Goal: Task Accomplishment & Management: Manage account settings

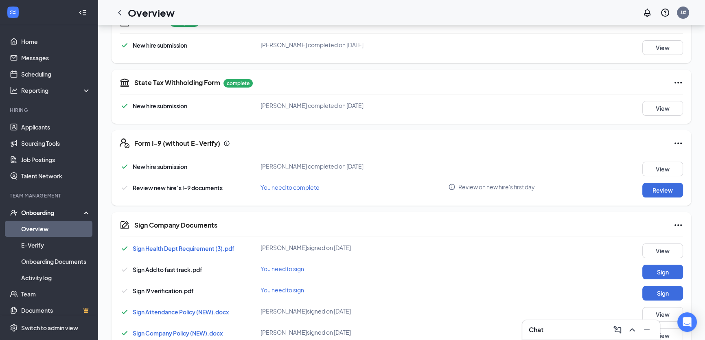
scroll to position [133, 0]
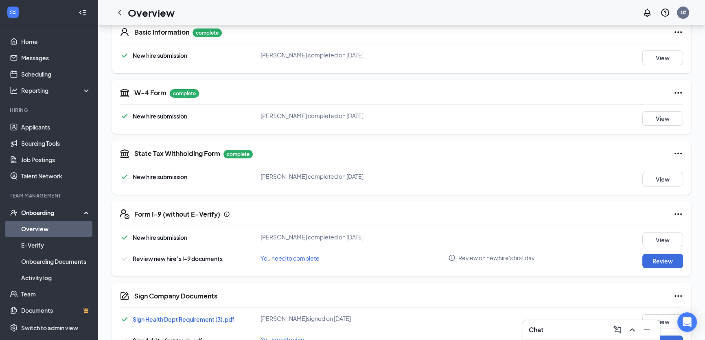
click at [678, 297] on icon "Ellipses" at bounding box center [678, 296] width 10 height 10
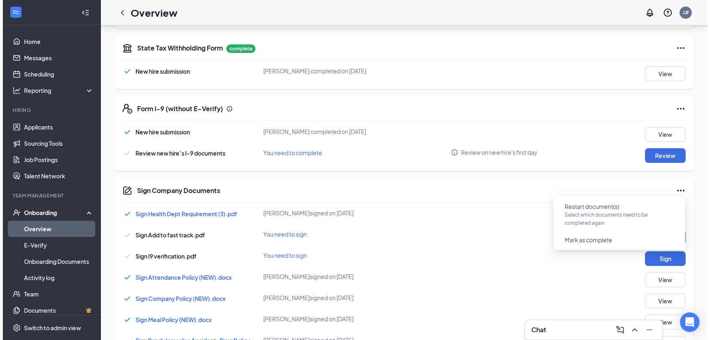
scroll to position [317, 0]
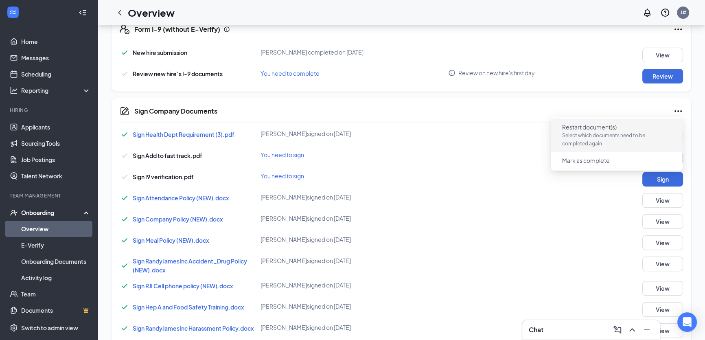
click at [589, 131] on p "Select which documents need to be completed again" at bounding box center [616, 139] width 109 height 16
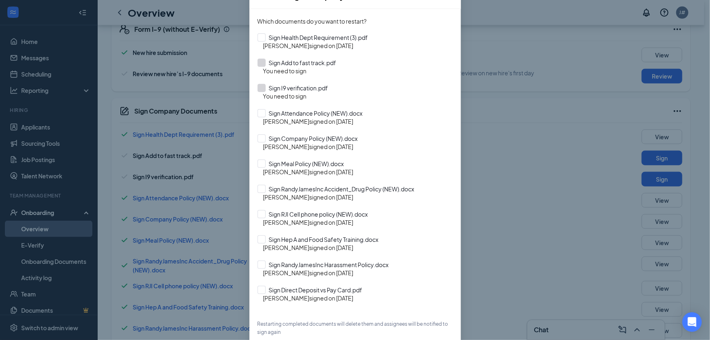
scroll to position [107, 0]
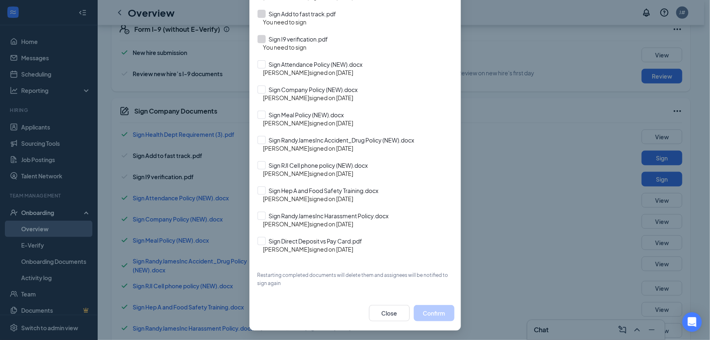
click at [277, 246] on div "[PERSON_NAME] signed on [DATE]" at bounding box center [358, 249] width 190 height 8
click at [262, 238] on input "Sign Direct Deposit vs Pay Card.pdf" at bounding box center [354, 241] width 195 height 8
checkbox input "true"
click at [435, 312] on button "Confirm" at bounding box center [434, 313] width 41 height 16
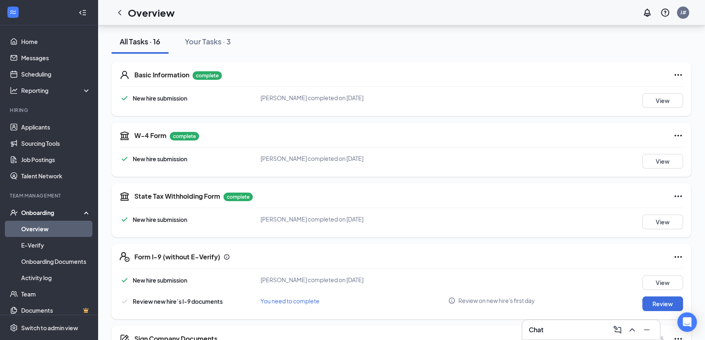
scroll to position [22, 0]
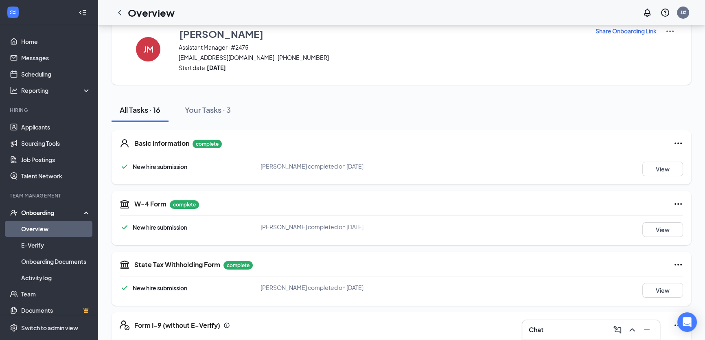
click at [207, 113] on div "Your Tasks · 3" at bounding box center [208, 110] width 46 height 10
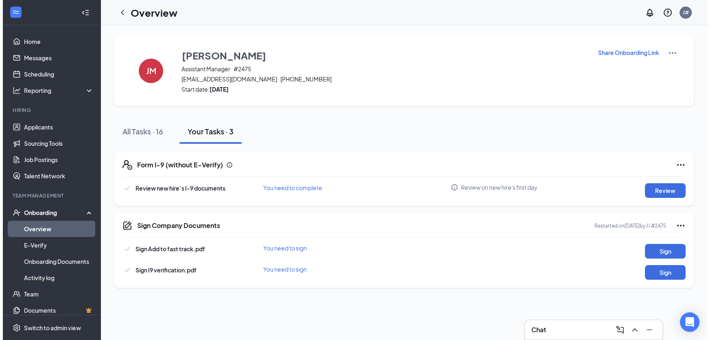
scroll to position [0, 0]
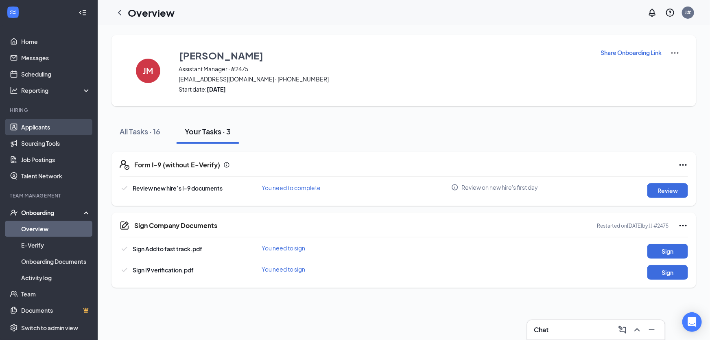
click at [43, 131] on link "Applicants" at bounding box center [56, 127] width 70 height 16
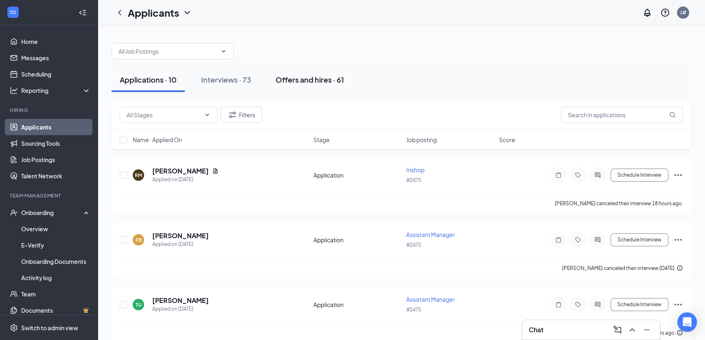
click at [293, 79] on div "Offers and hires · 61" at bounding box center [309, 79] width 68 height 10
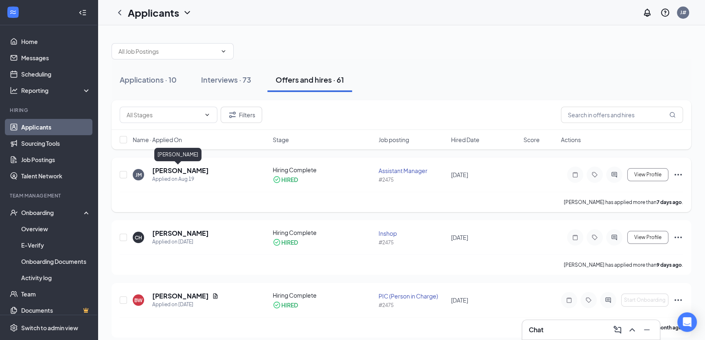
click at [185, 171] on h5 "[PERSON_NAME]" at bounding box center [180, 170] width 57 height 9
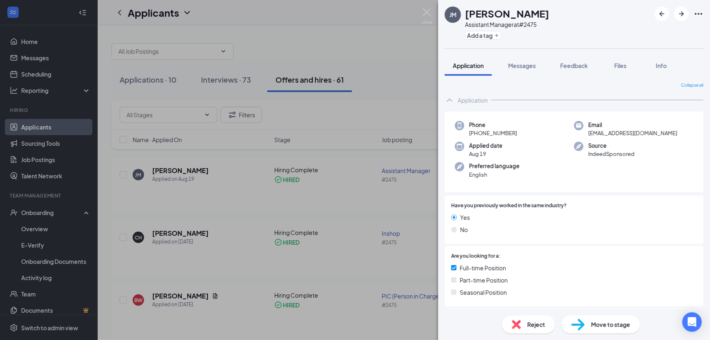
click at [4, 246] on div "[PERSON_NAME] Assistant Manager at #2475 Add a tag Application Messages Feedbac…" at bounding box center [355, 170] width 710 height 340
click at [40, 228] on div "[PERSON_NAME] Assistant Manager at #2475 Add a tag Application Messages Feedbac…" at bounding box center [355, 170] width 710 height 340
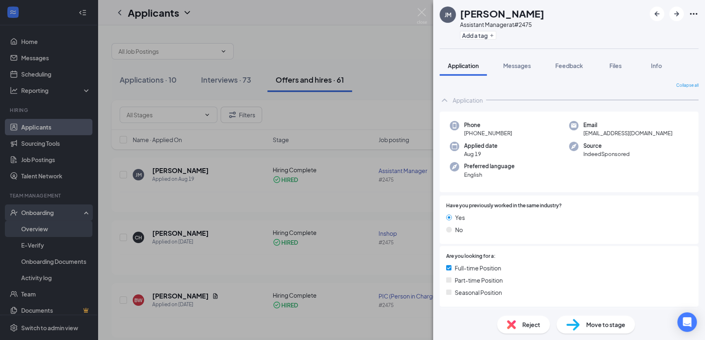
click at [40, 229] on link "Overview" at bounding box center [56, 228] width 70 height 16
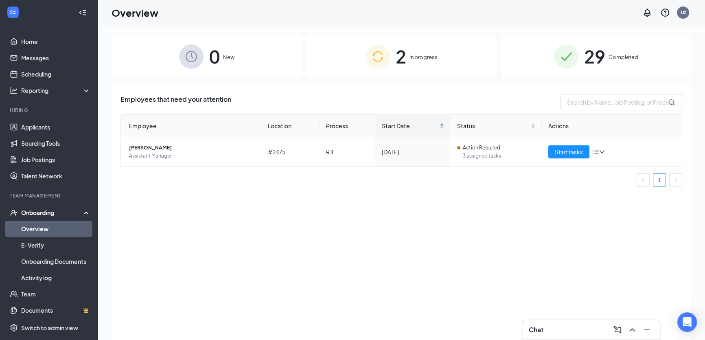
click at [456, 65] on div "2 In progress" at bounding box center [401, 56] width 190 height 43
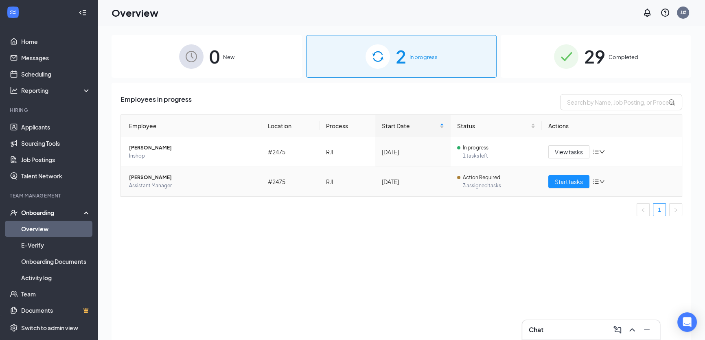
click at [146, 184] on span "Assistant Manager" at bounding box center [192, 185] width 126 height 8
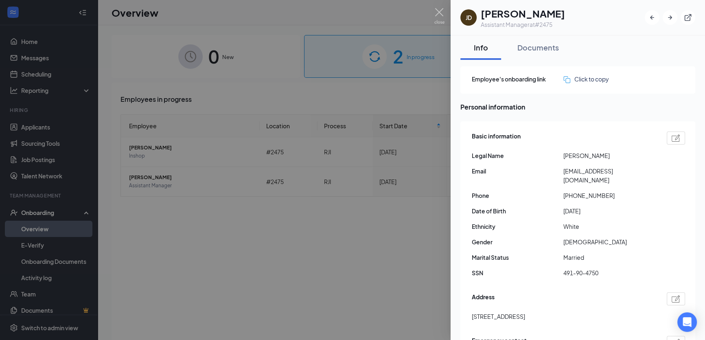
click at [537, 45] on div "Documents" at bounding box center [537, 47] width 41 height 10
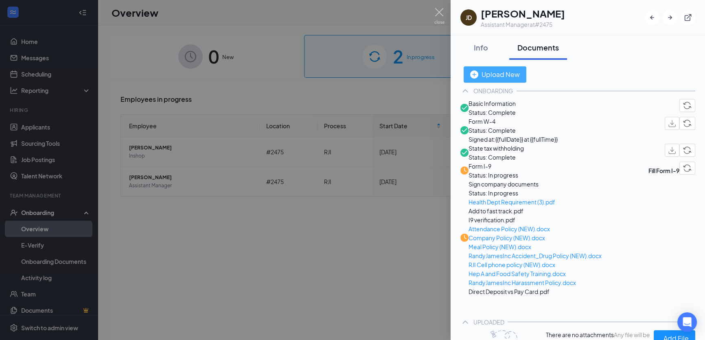
click at [519, 75] on div "Upload New" at bounding box center [495, 74] width 50 height 10
